Goal: Task Accomplishment & Management: Complete application form

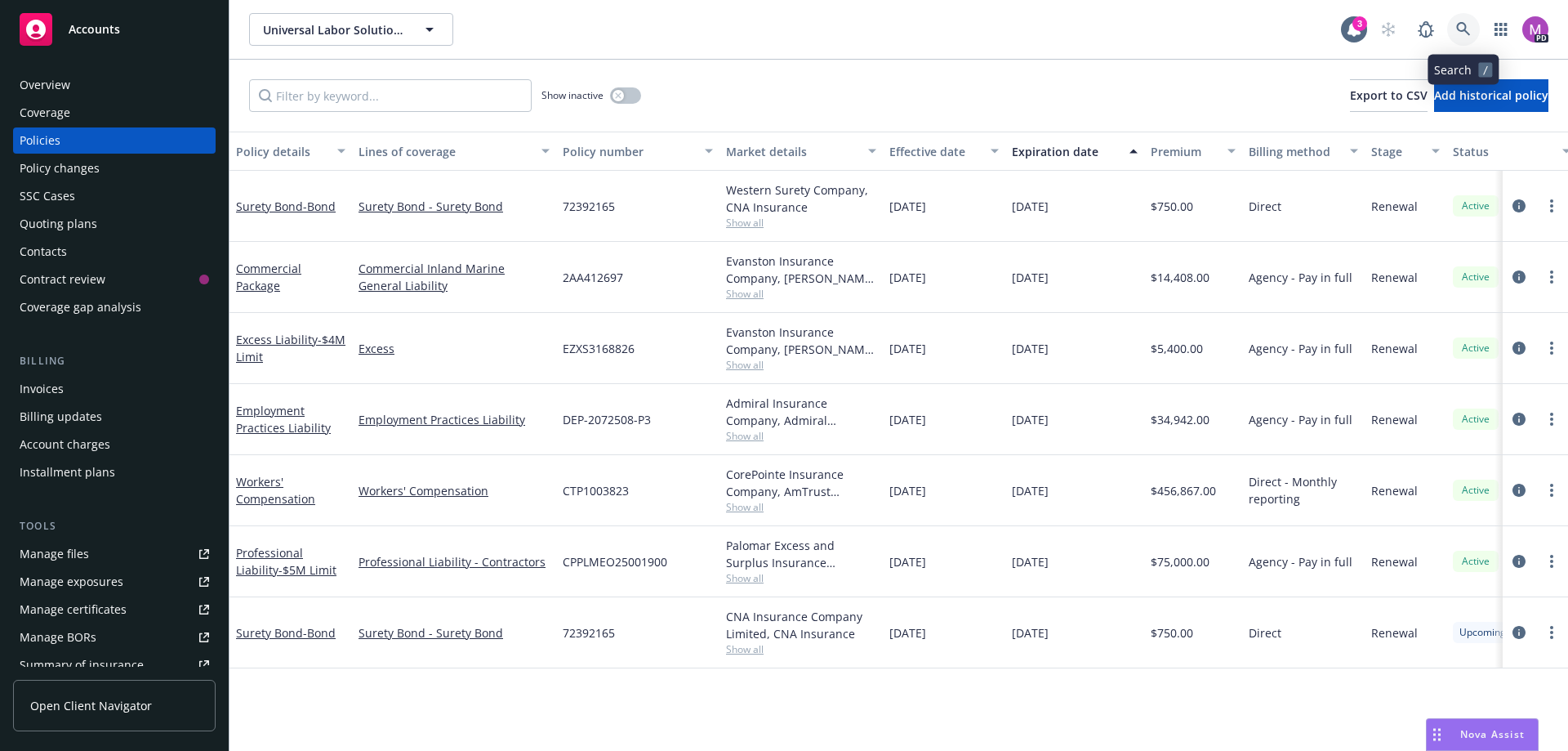
drag, startPoint x: 1456, startPoint y: 24, endPoint x: 1468, endPoint y: 5, distance: 22.5
click at [1465, 11] on div "Universal Labor Solutions, Inc. Universal Labor Solutions, Inc. 3 PD" at bounding box center [898, 29] width 1338 height 59
click at [1472, 27] on link at bounding box center [1463, 29] width 33 height 33
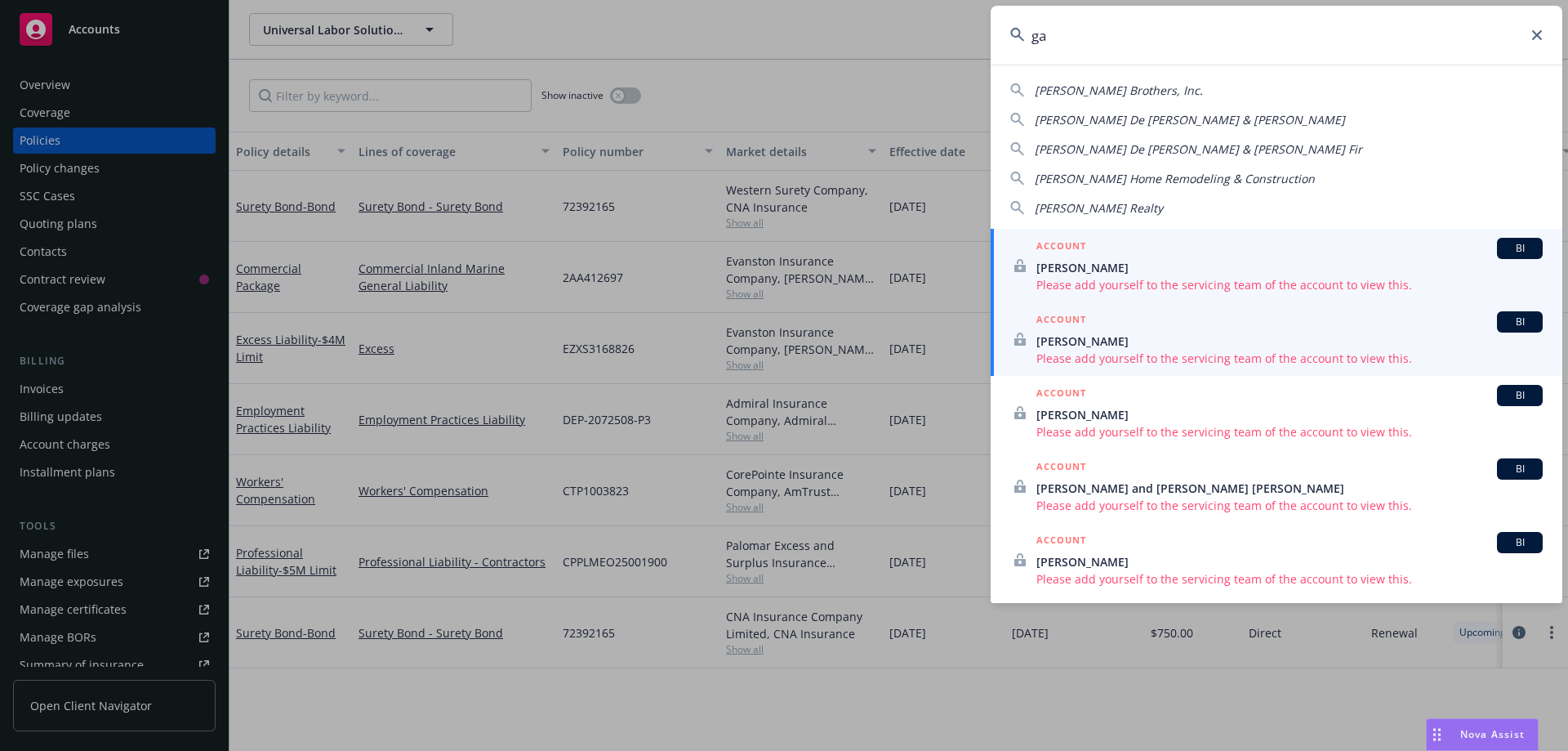
type input "g"
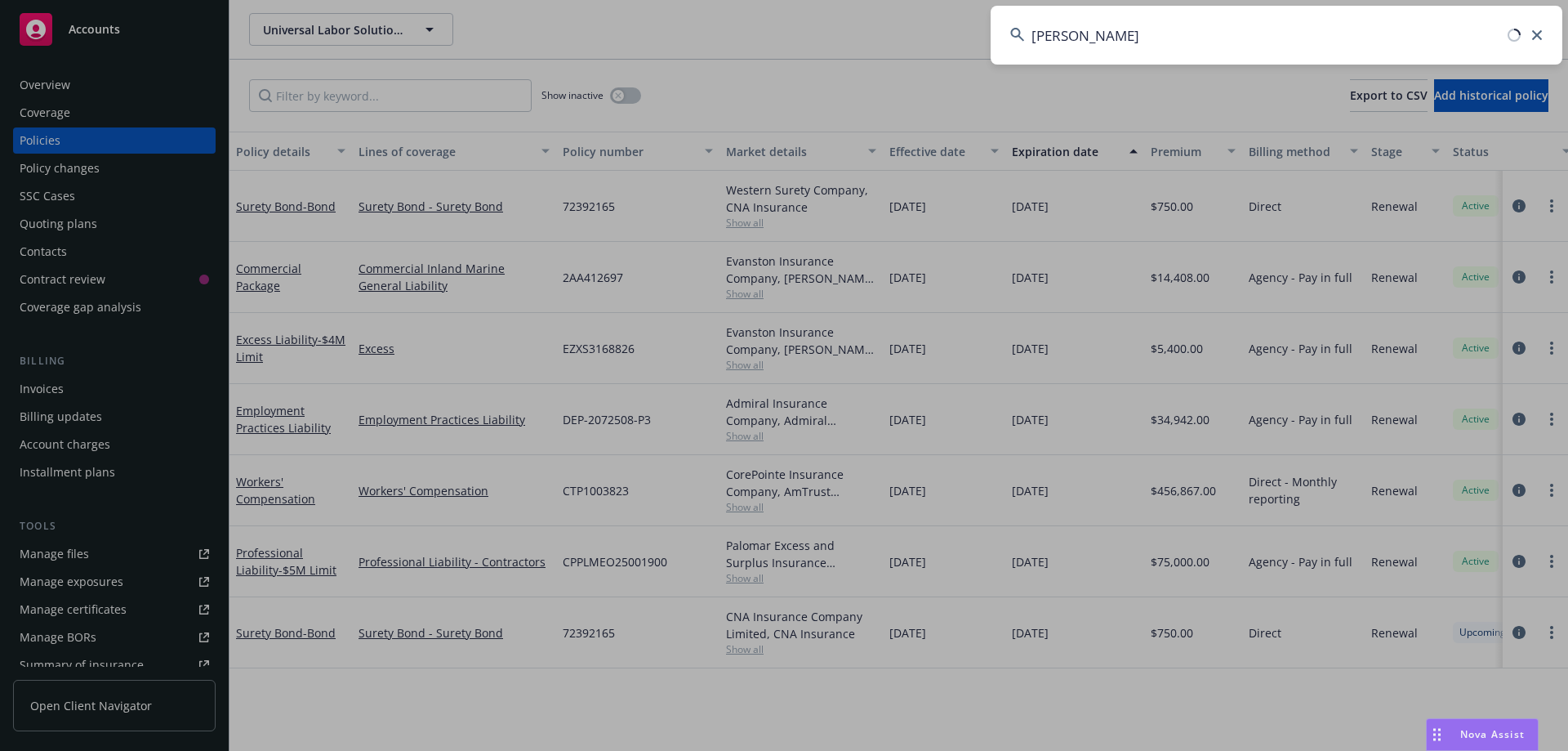
type input "daniel garcia"
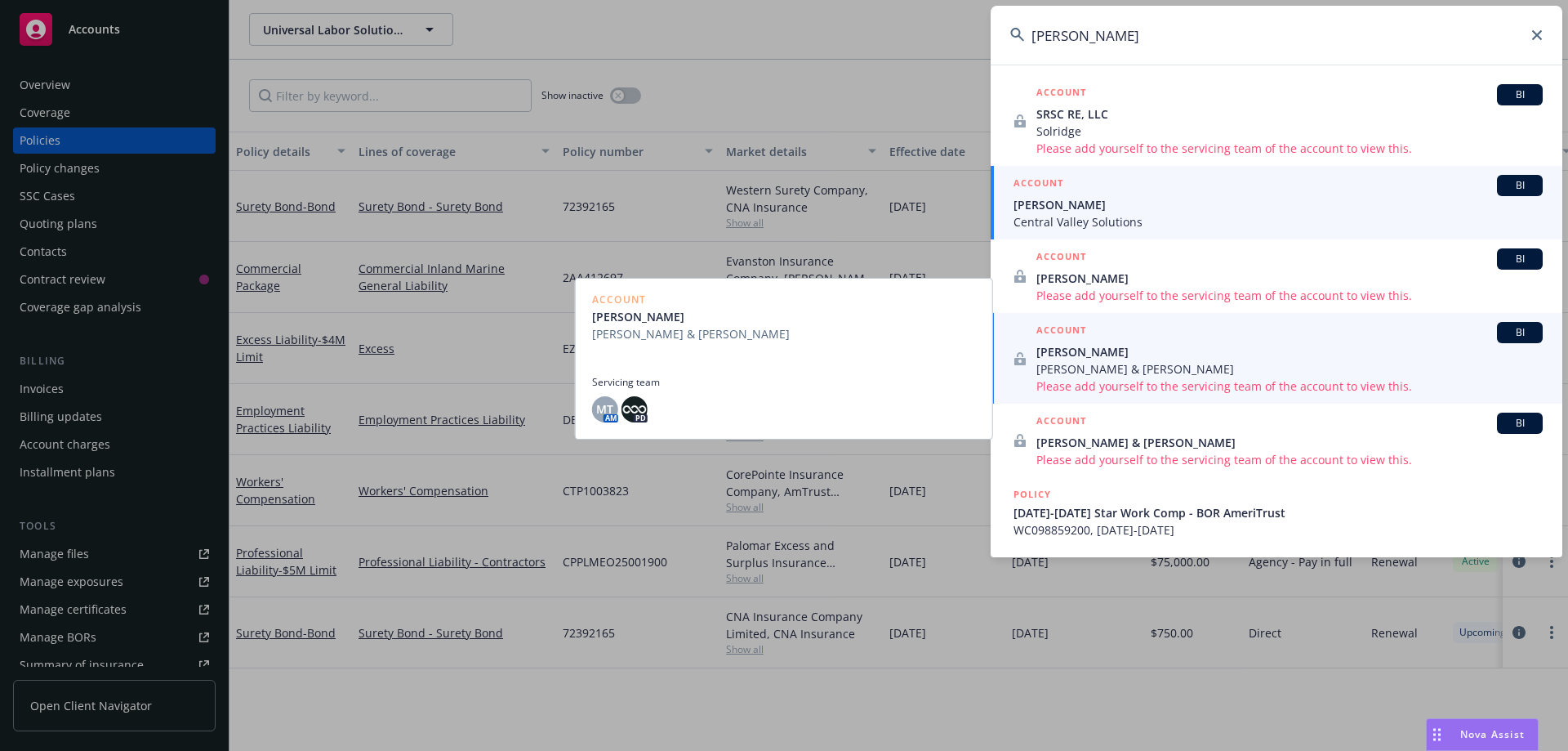
click at [1036, 213] on span "Central Valley Solutions" at bounding box center [1279, 221] width 530 height 17
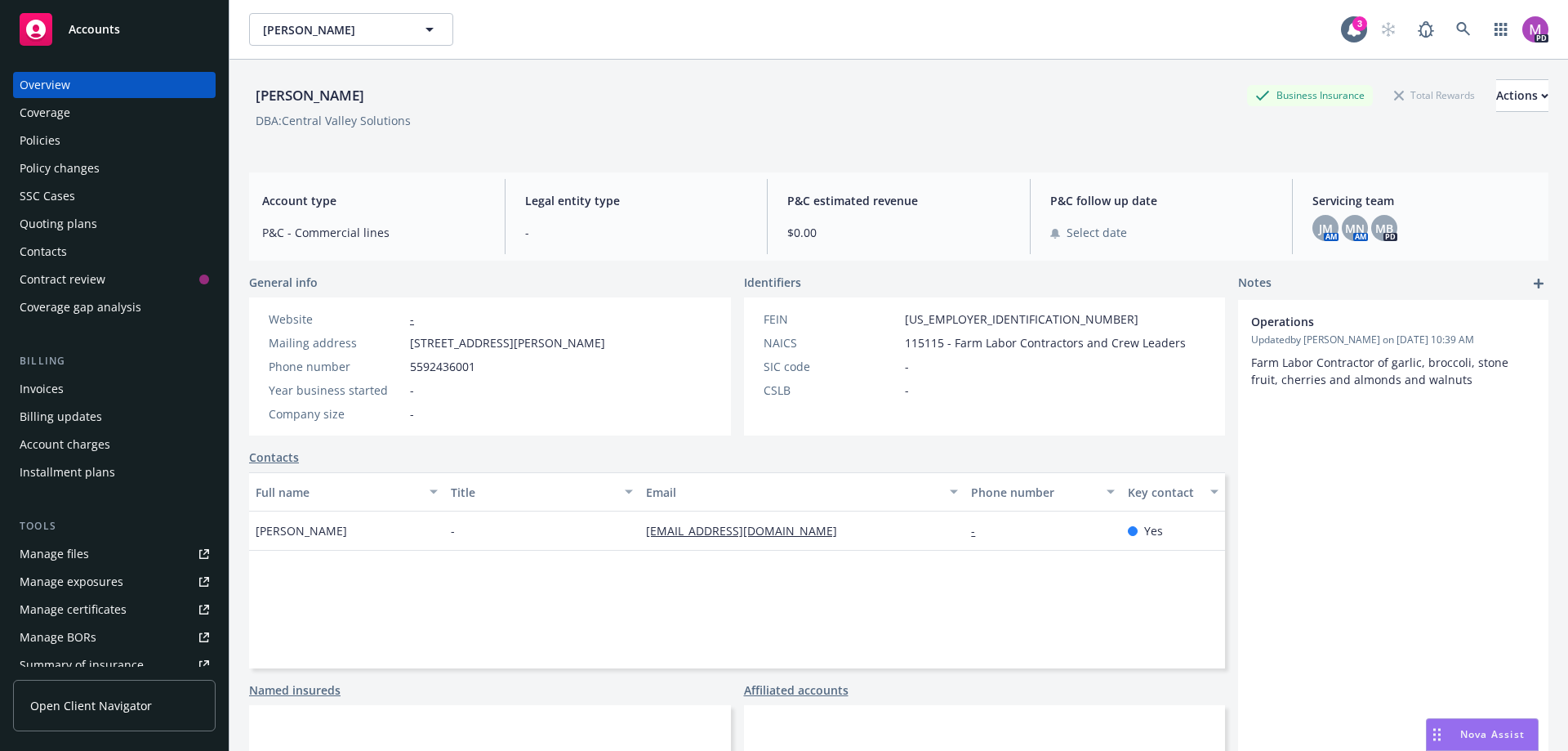
click at [69, 224] on div "Quoting plans" at bounding box center [59, 224] width 78 height 26
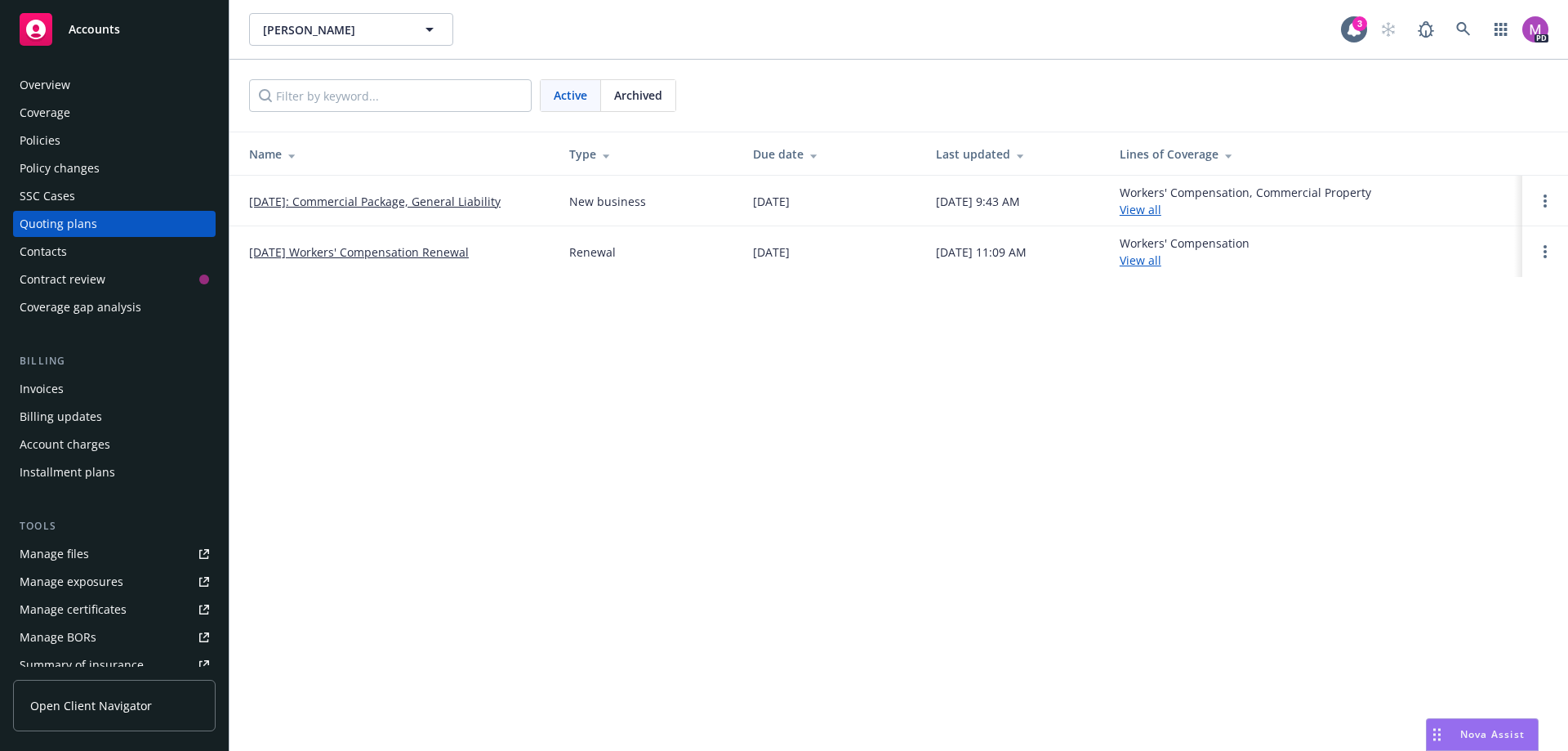
click at [350, 205] on link "[DATE]: Commercial Package, General Liability" at bounding box center [375, 201] width 252 height 17
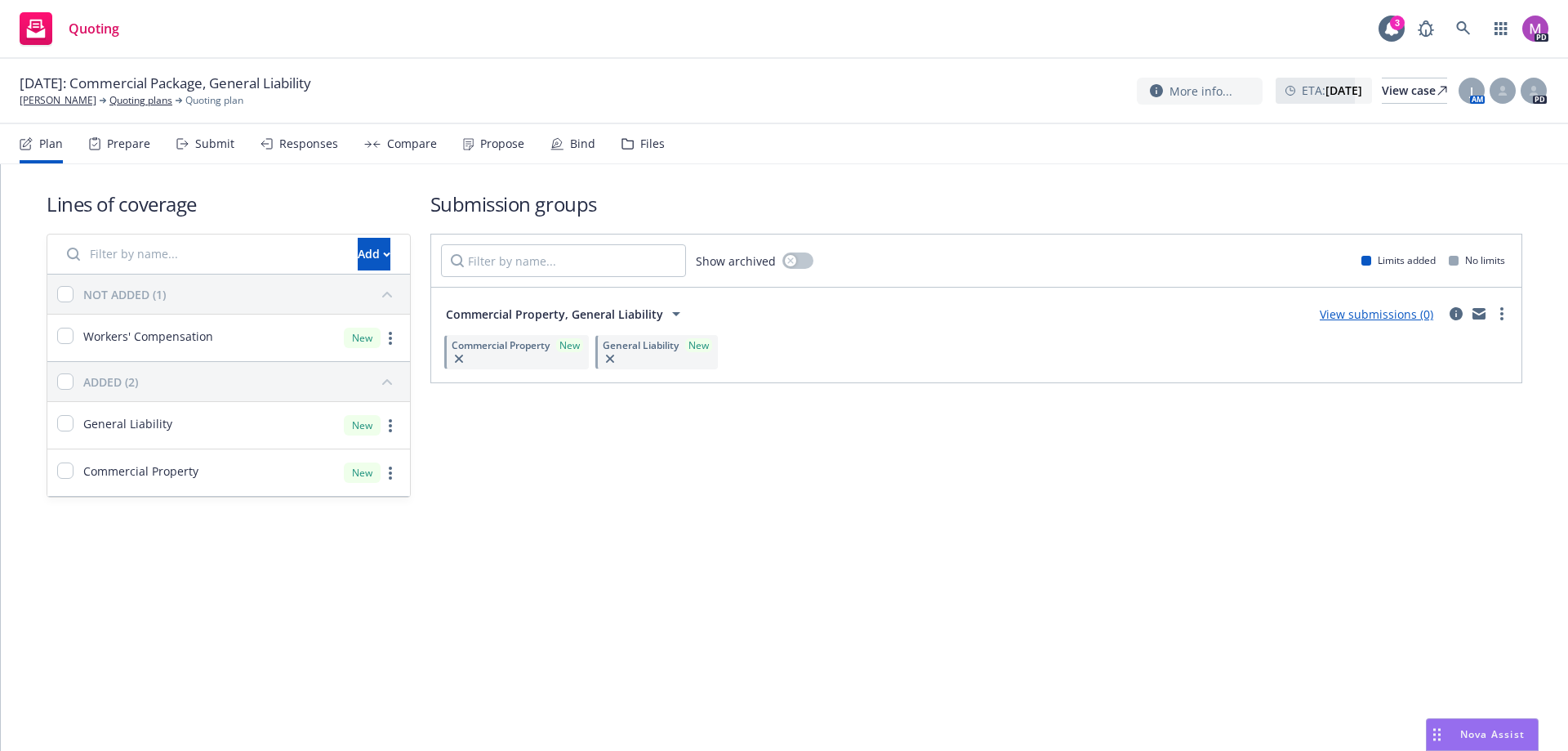
click at [291, 146] on div "Responses" at bounding box center [308, 144] width 59 height 13
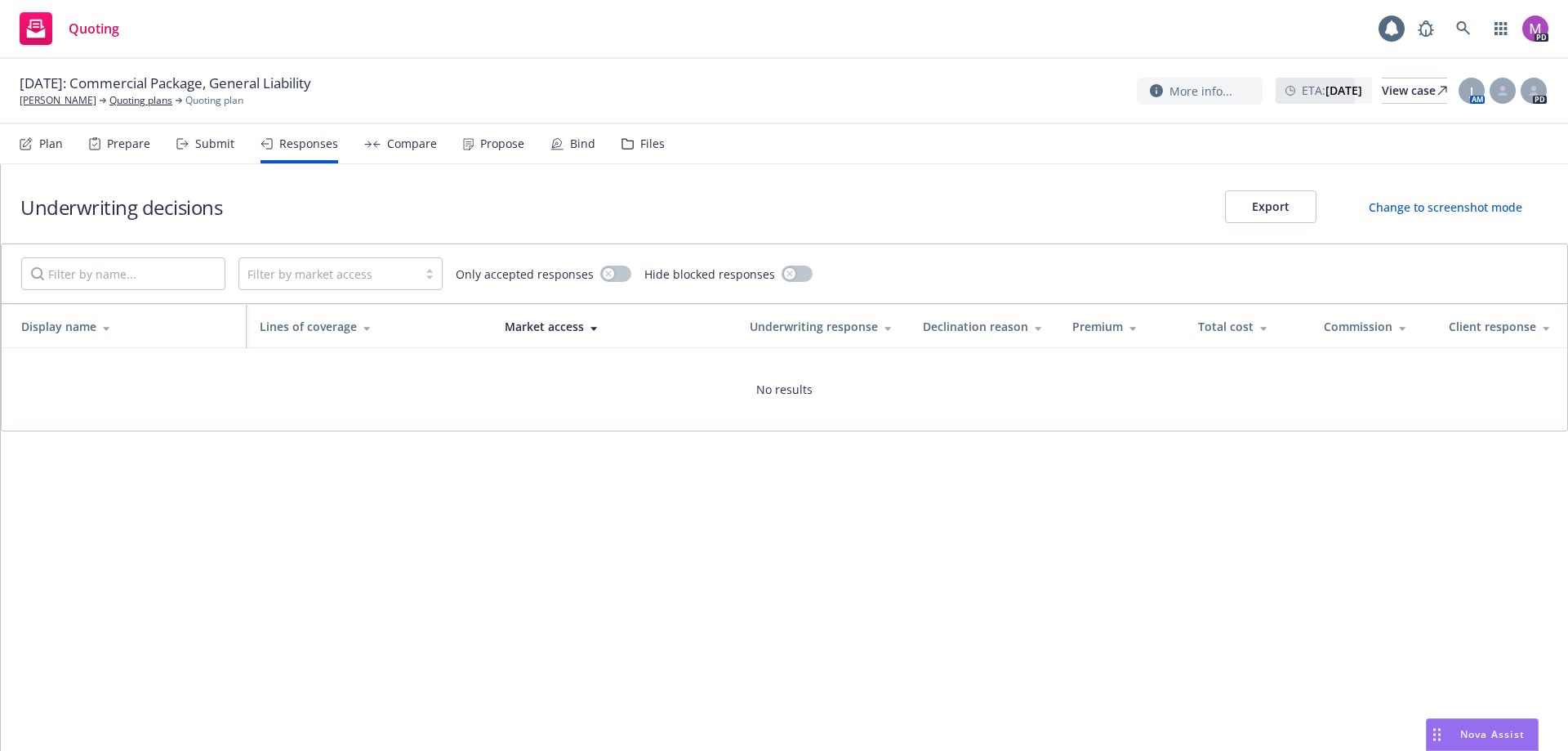
click at [404, 151] on div "Compare" at bounding box center [400, 143] width 73 height 39
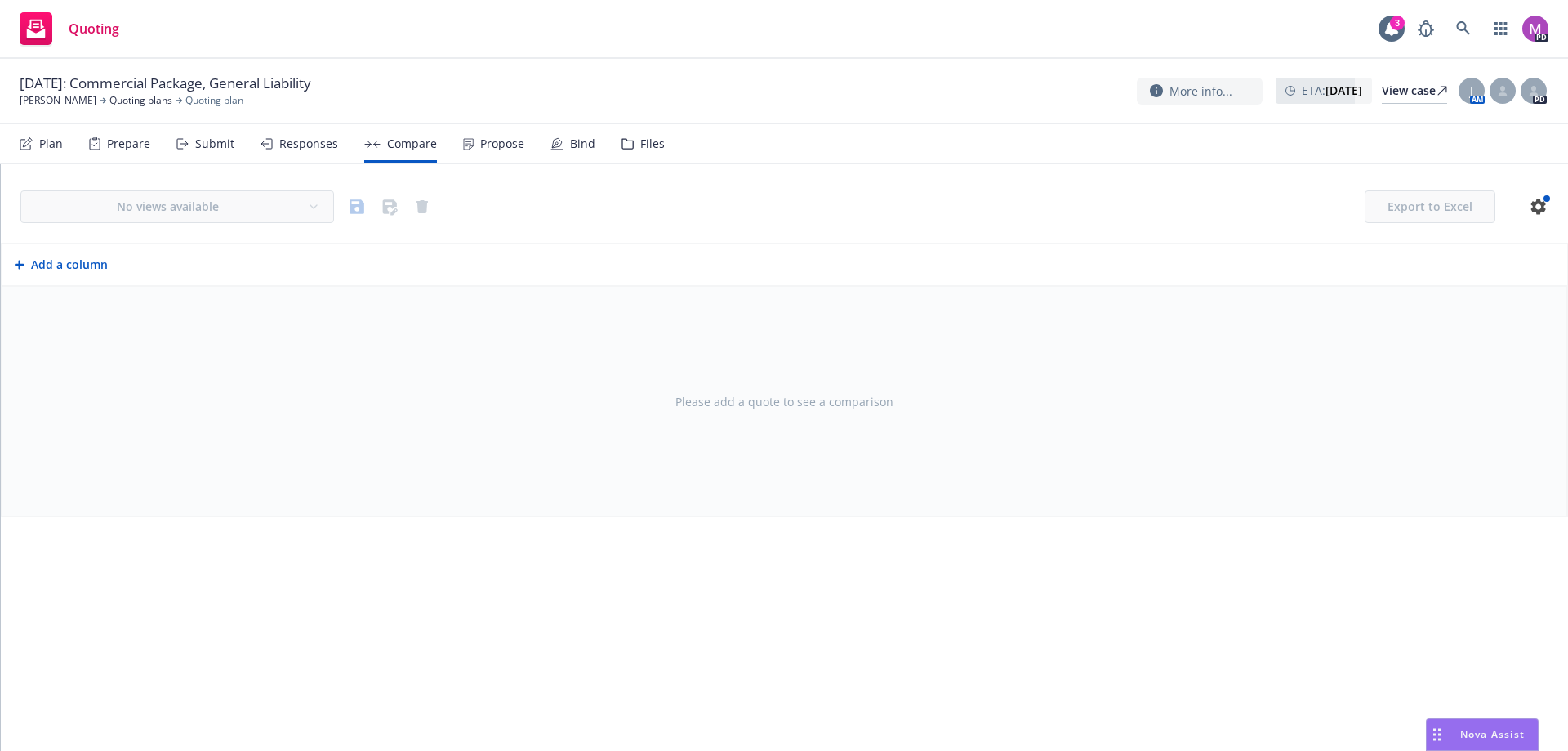
click at [208, 145] on div "Submit" at bounding box center [214, 144] width 39 height 13
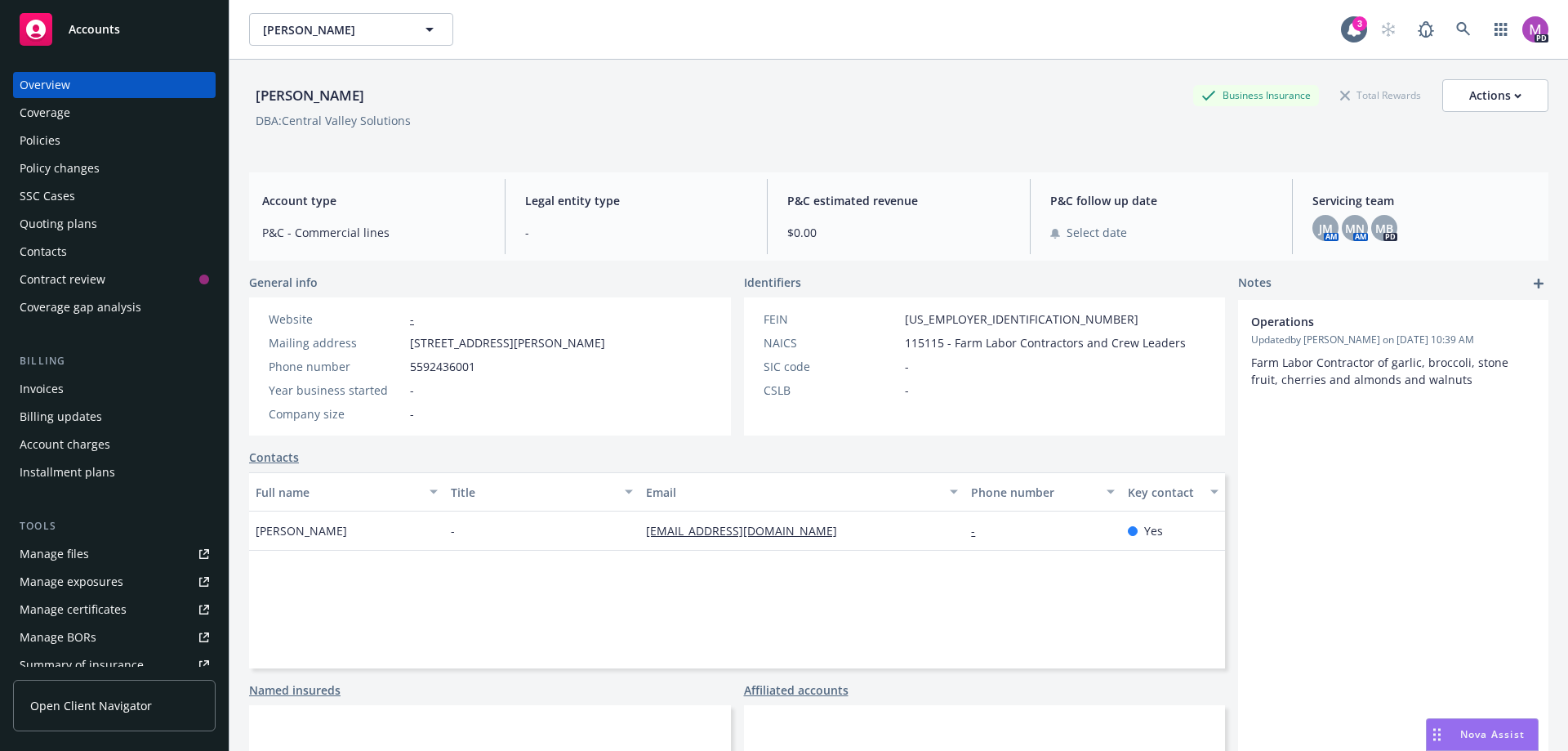
click at [57, 222] on div "Quoting plans" at bounding box center [59, 224] width 78 height 26
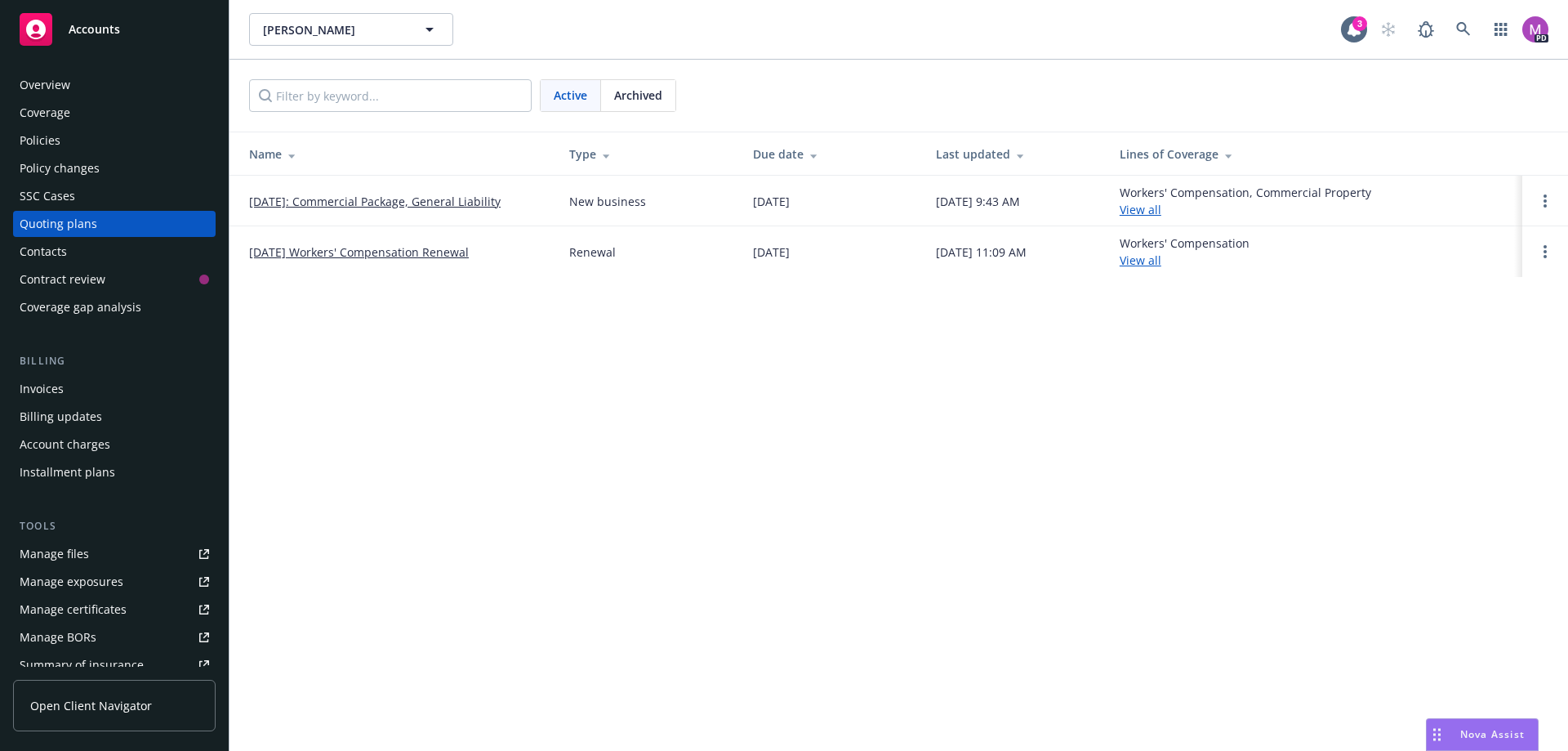
click at [362, 255] on link "08/24/25 Workers' Compensation Renewal" at bounding box center [358, 252] width 219 height 17
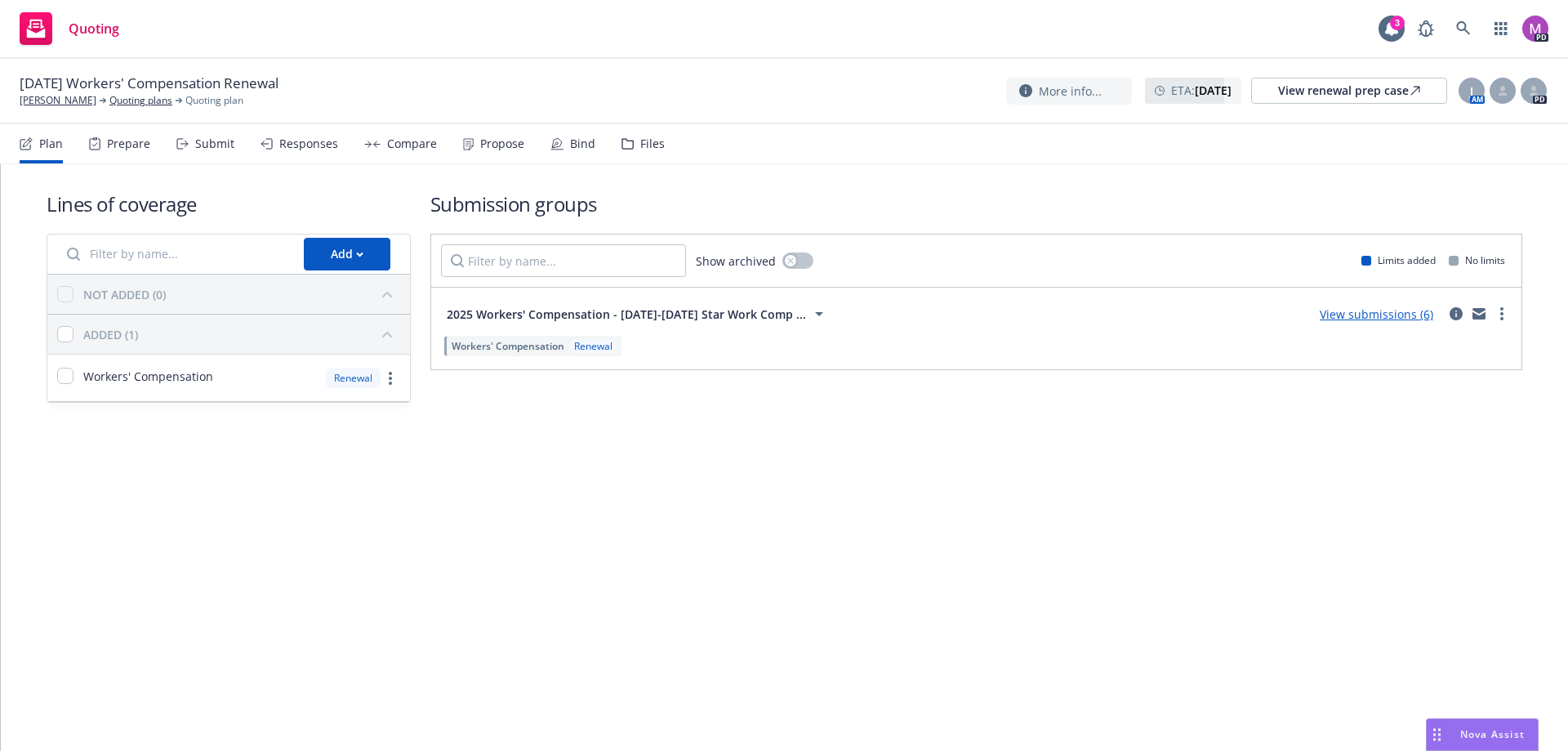
click at [190, 136] on div "Submit" at bounding box center [205, 143] width 58 height 39
